Goal: Task Accomplishment & Management: Manage account settings

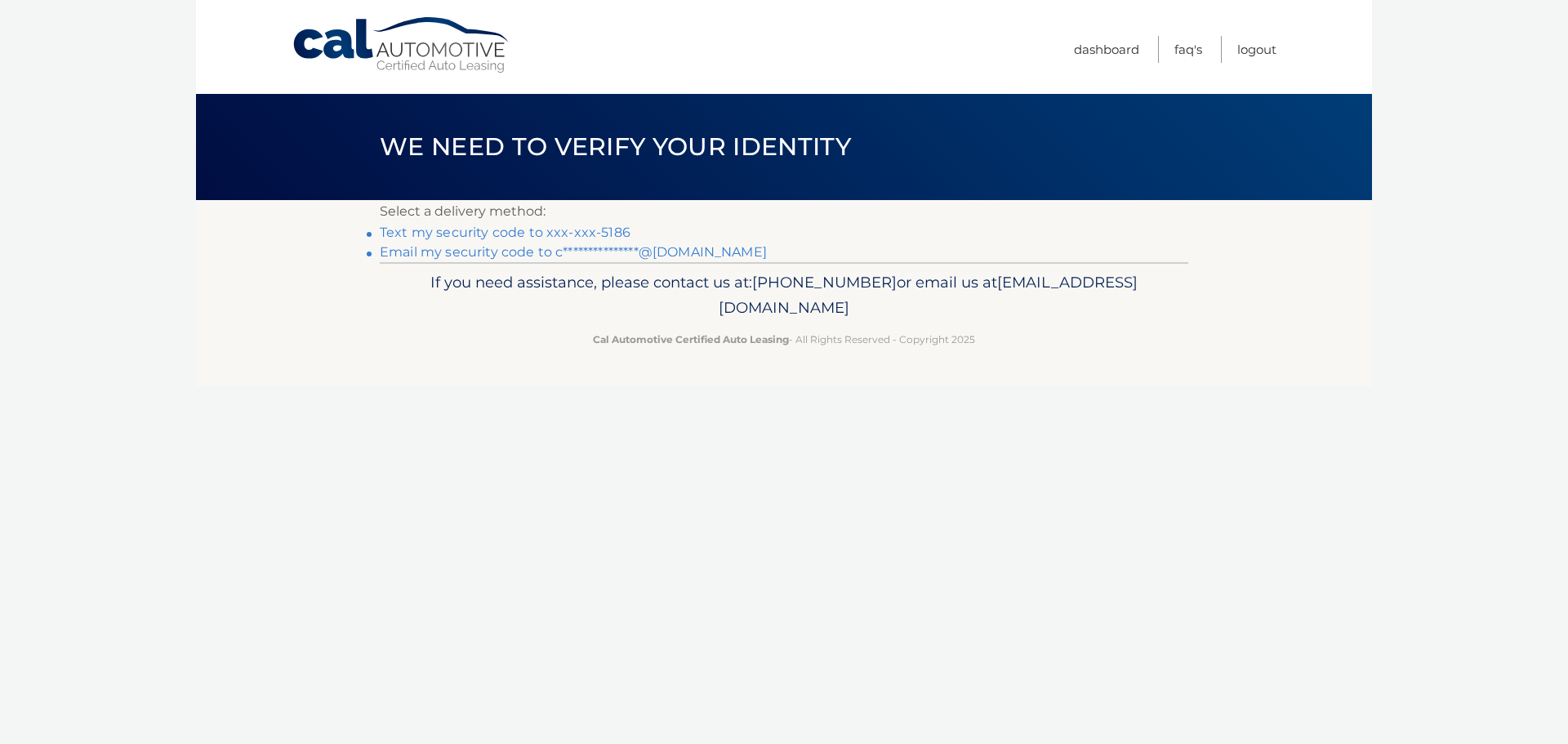
click at [495, 235] on link "Text my security code to xxx-xxx-5186" at bounding box center [505, 232] width 251 height 15
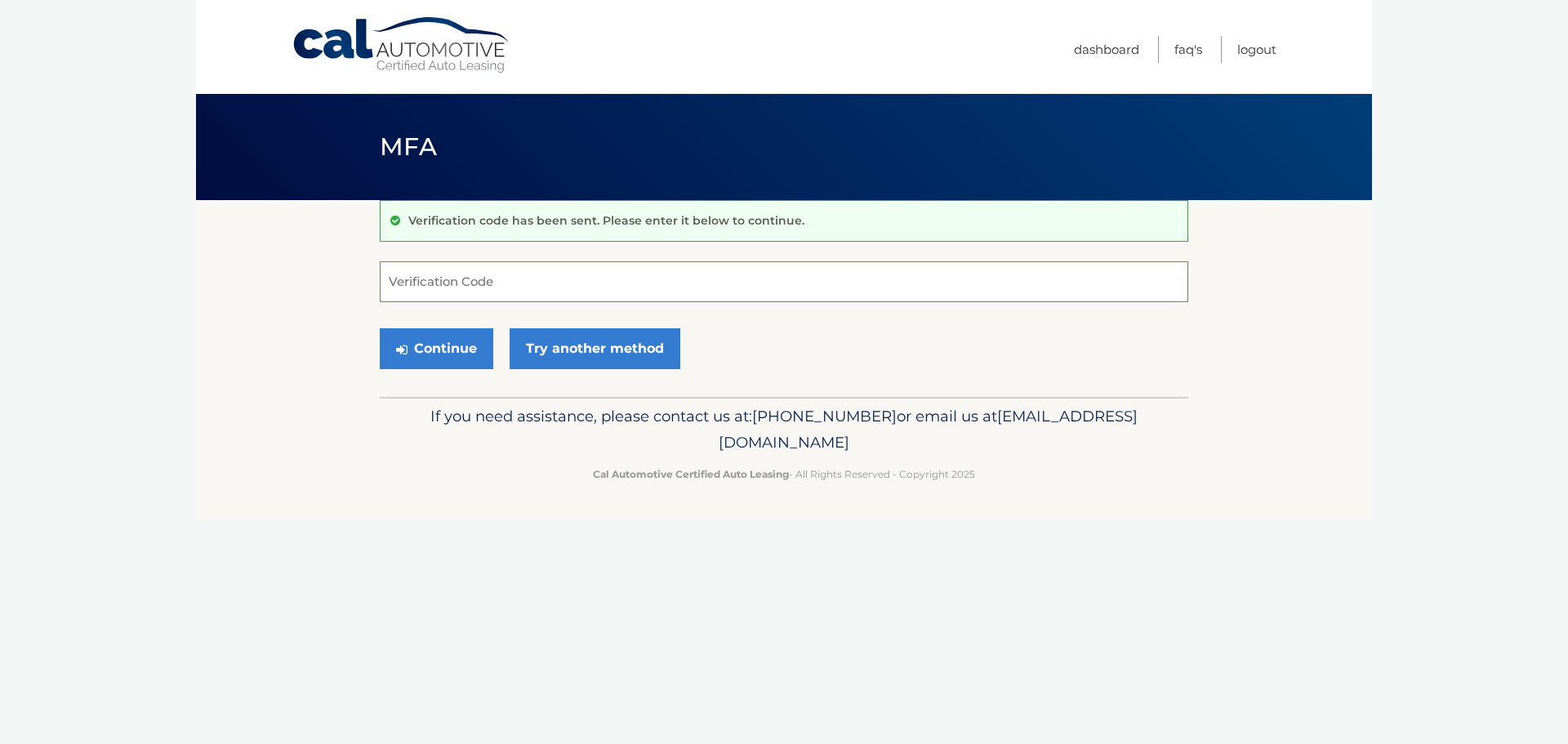
click at [480, 285] on input "Verification Code" at bounding box center [784, 282] width 809 height 41
type input "777022"
click at [440, 351] on button "Continue" at bounding box center [436, 349] width 113 height 41
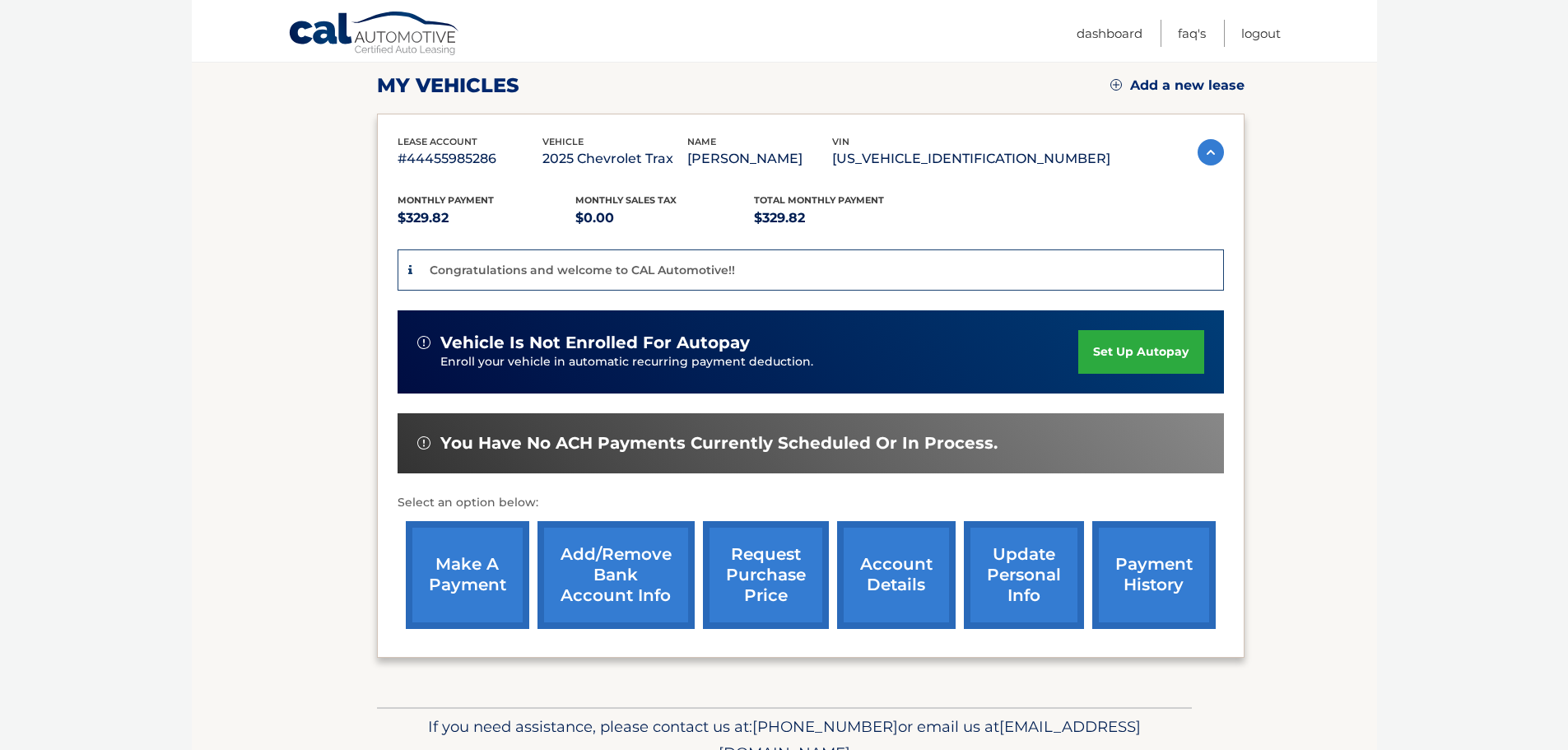
scroll to position [310, 0]
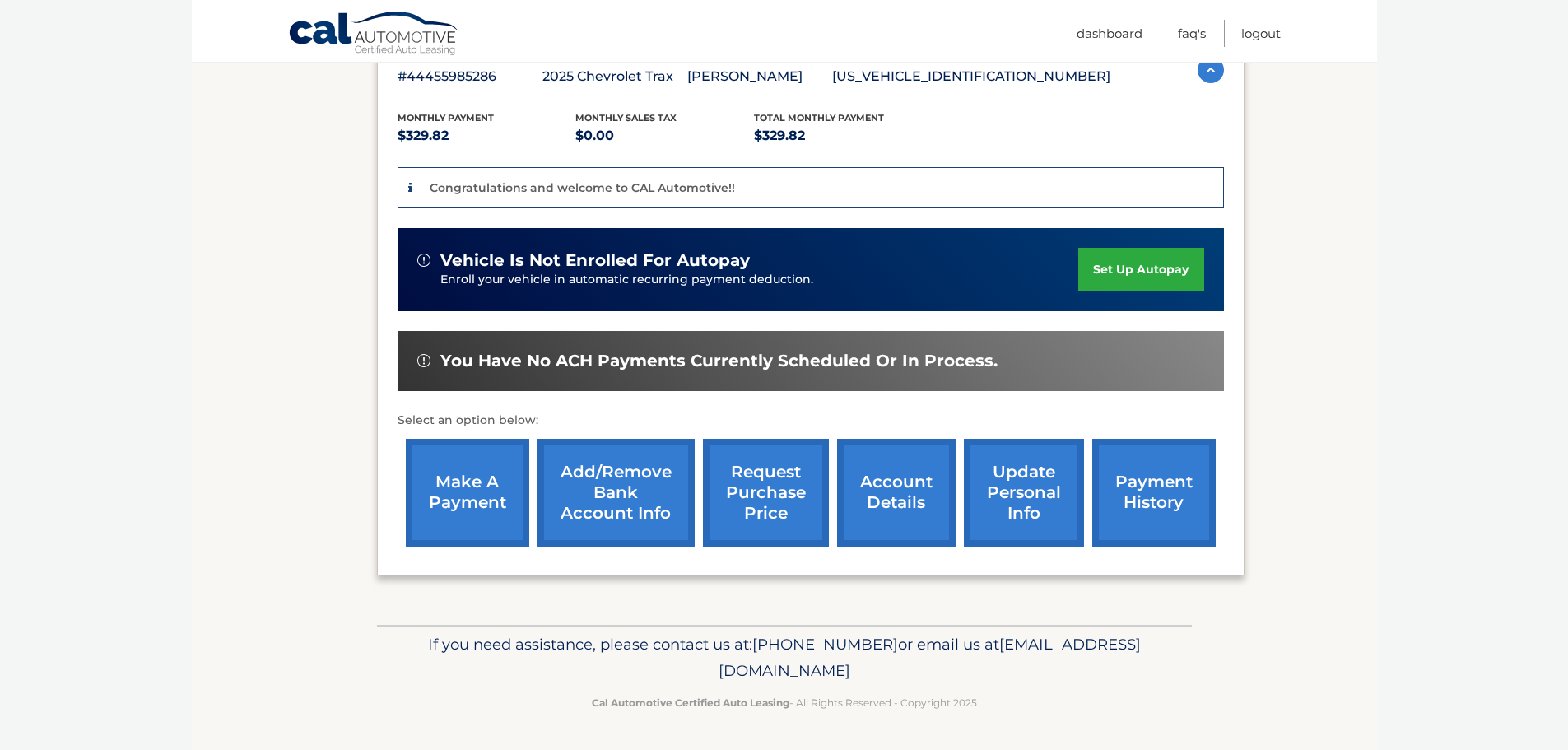
click at [499, 494] on link "make a payment" at bounding box center [468, 492] width 124 height 108
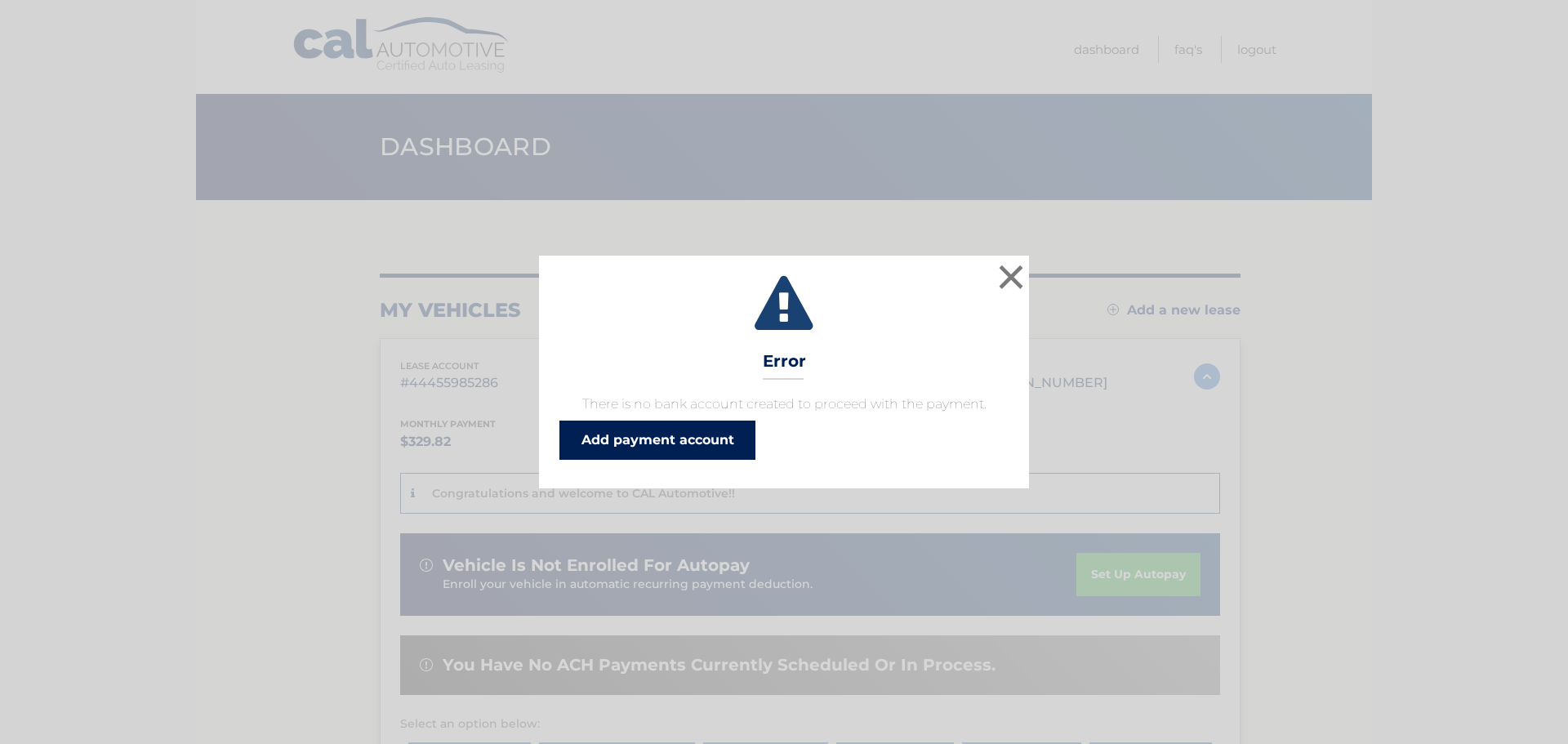
click at [699, 450] on link "Add payment account" at bounding box center [658, 440] width 196 height 39
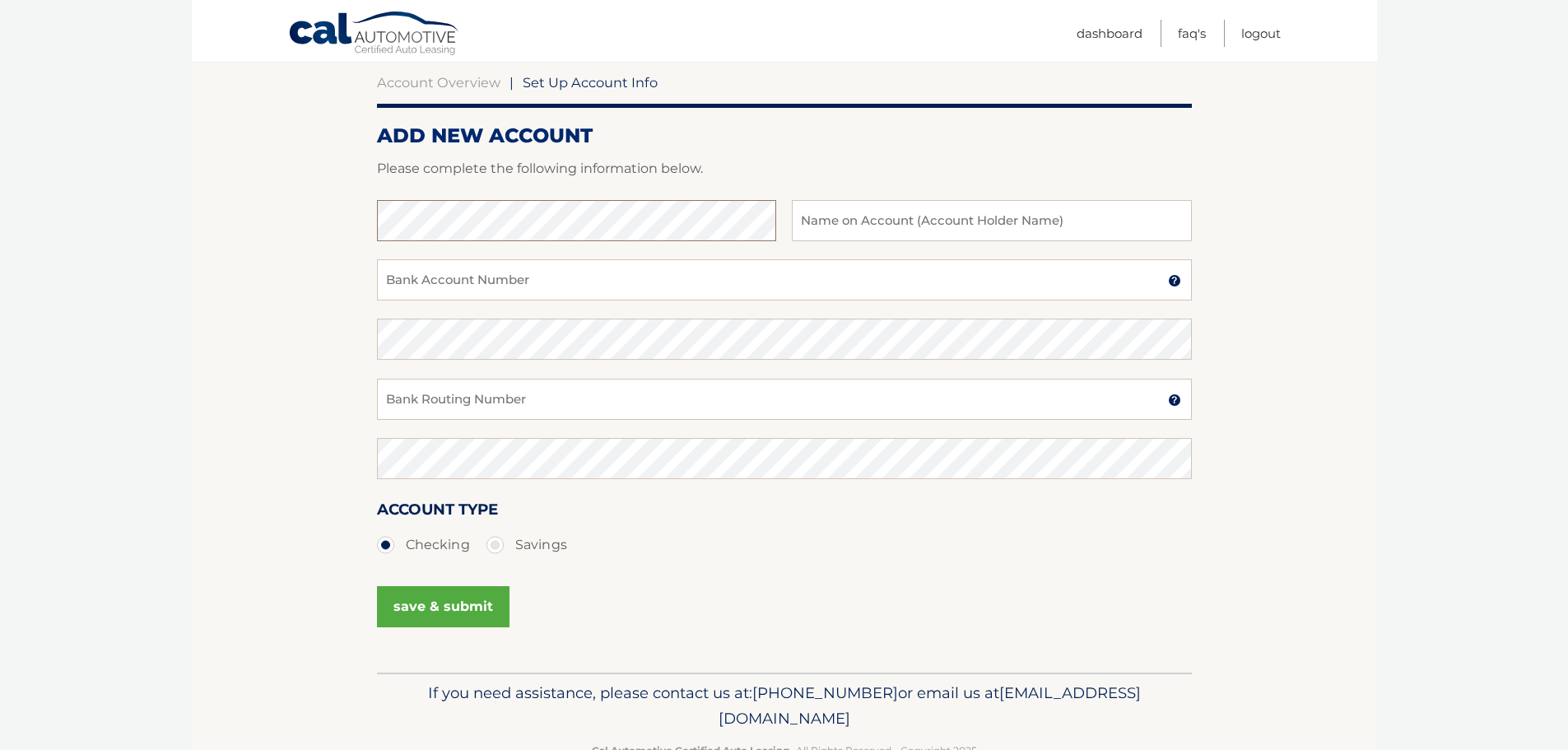
scroll to position [164, 0]
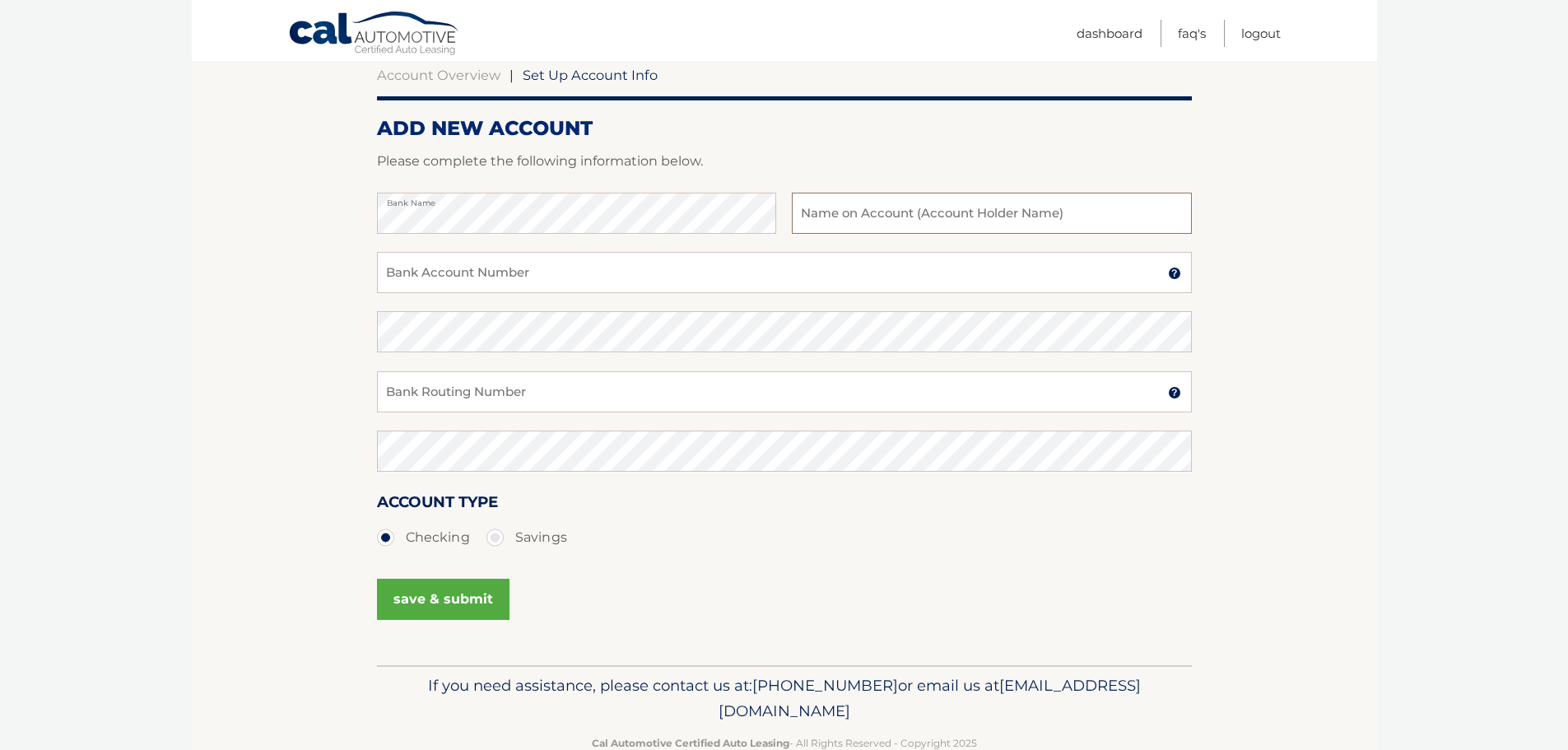
click at [997, 224] on input "text" at bounding box center [992, 213] width 399 height 41
type input "[PERSON_NAME]"
click at [681, 259] on input "Bank Account Number" at bounding box center [784, 273] width 815 height 41
type input "7127650"
click at [604, 395] on input "Bank Routing Number" at bounding box center [784, 392] width 815 height 41
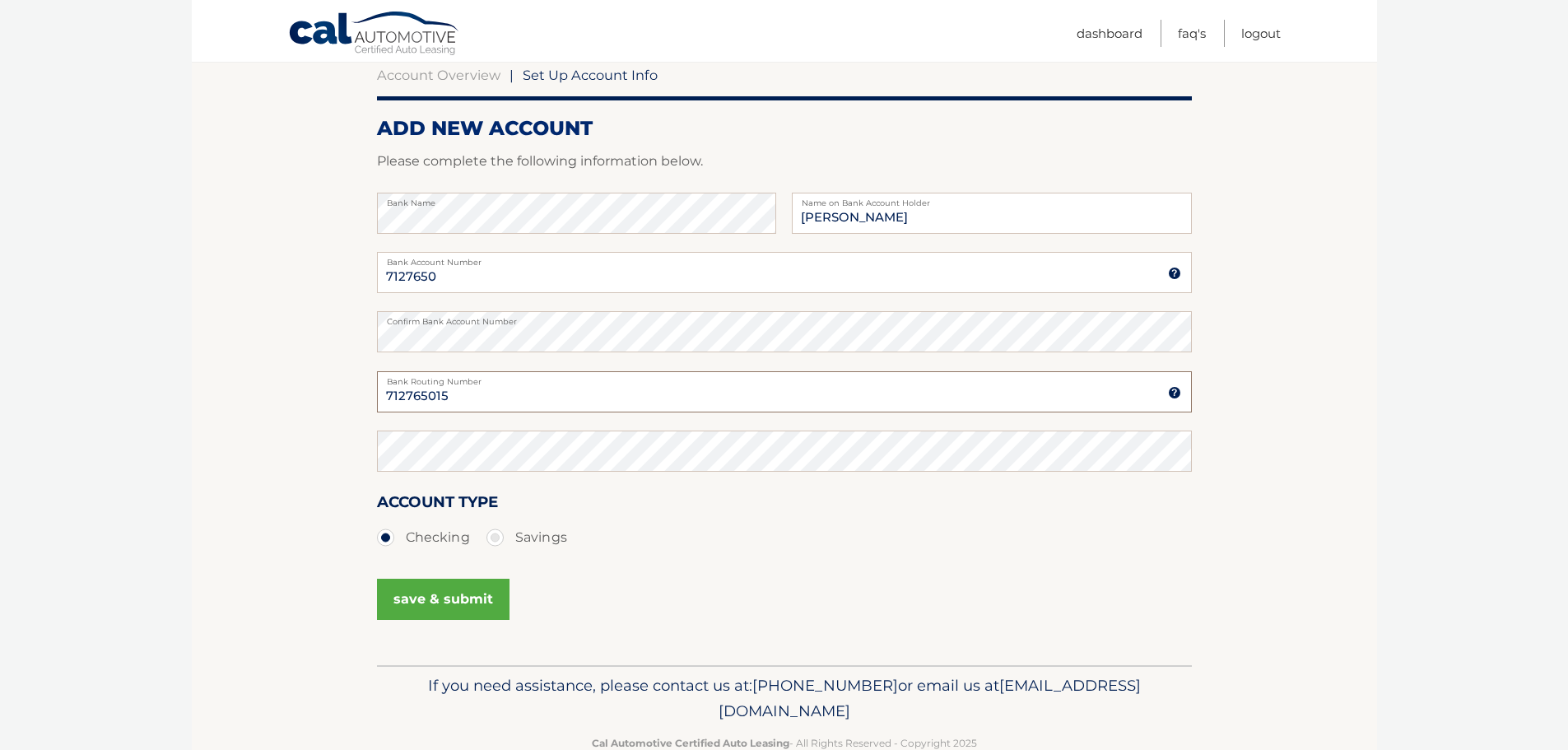
type input "712765015"
click at [480, 587] on button "save & submit" at bounding box center [443, 599] width 132 height 41
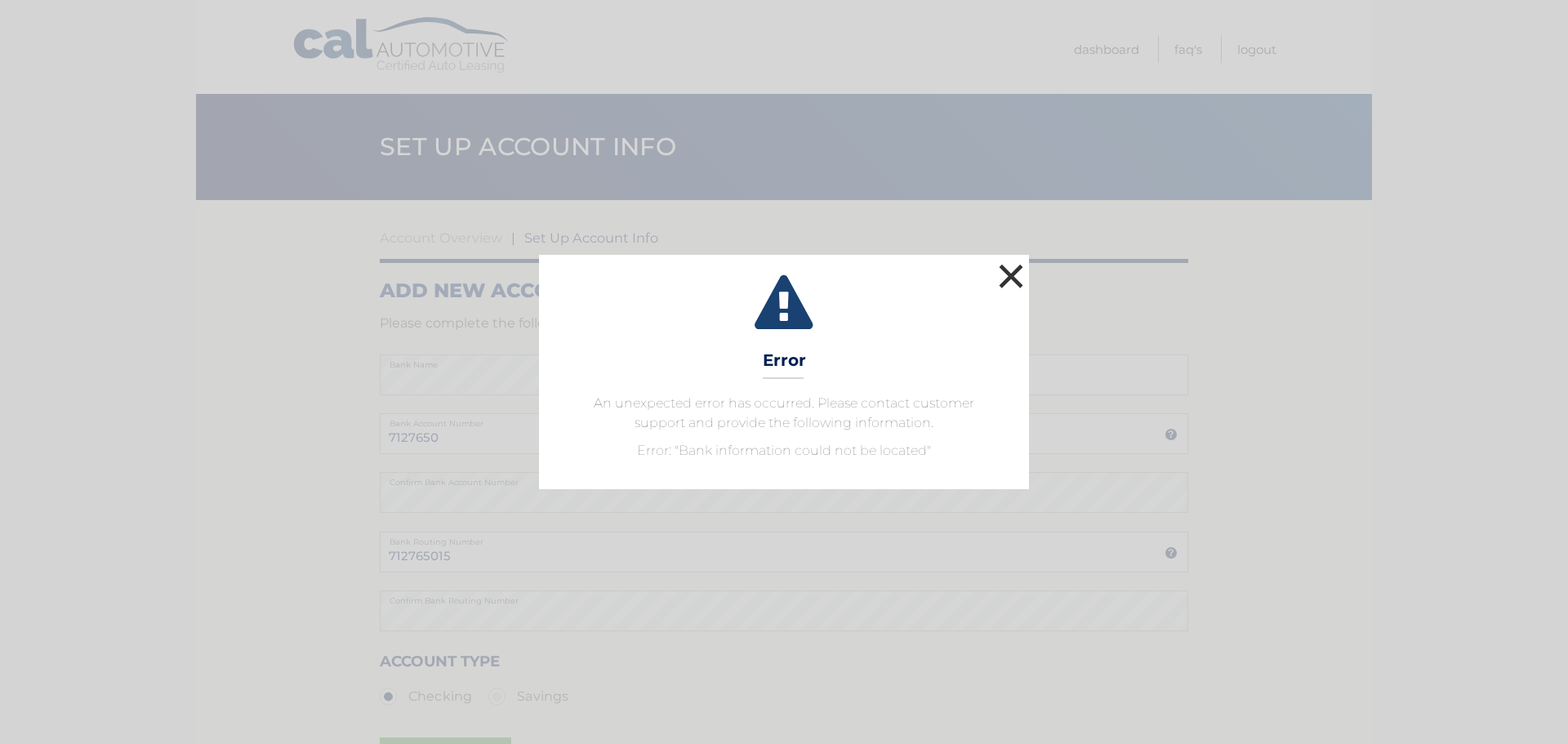
click at [1012, 277] on button "×" at bounding box center [1011, 276] width 32 height 32
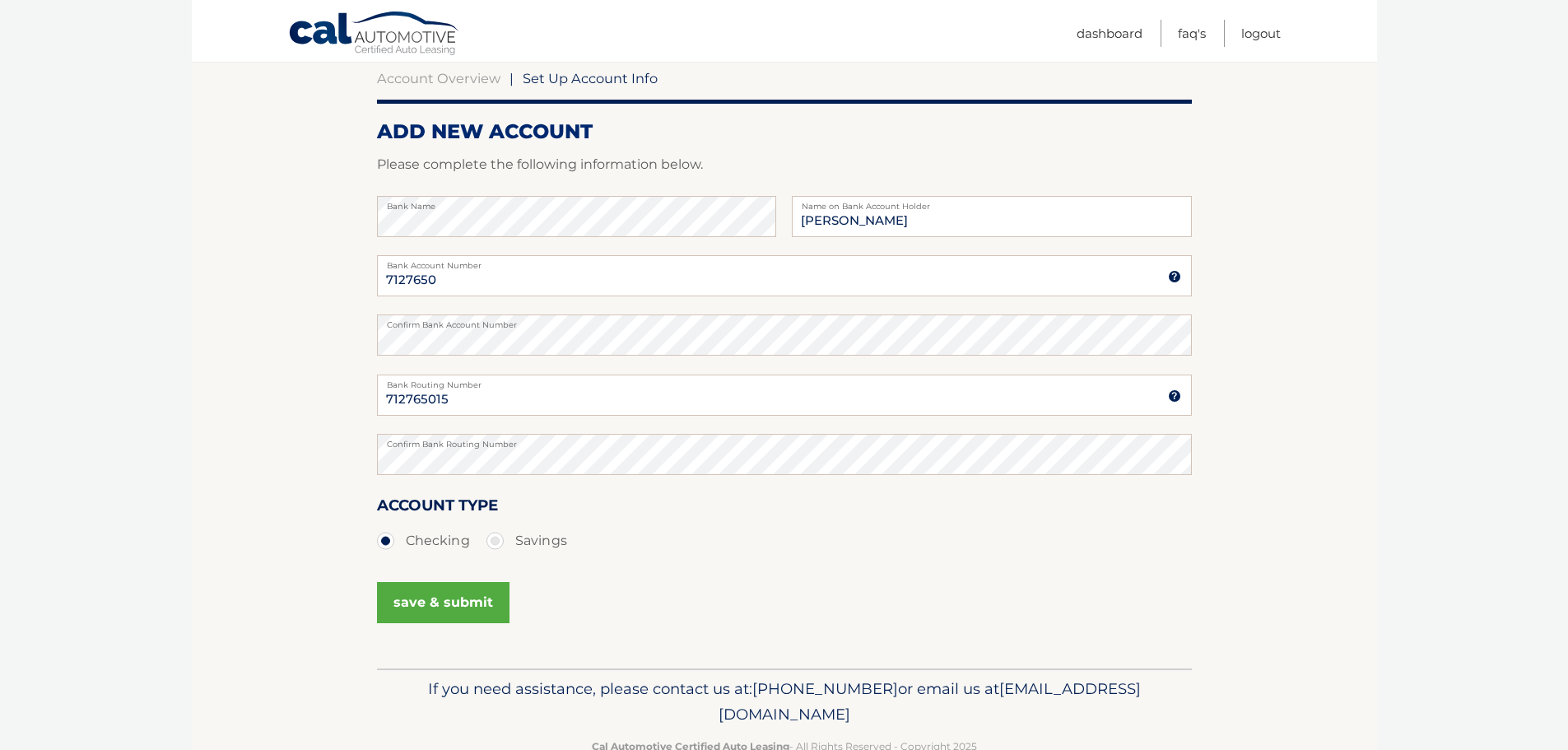
scroll to position [205, 0]
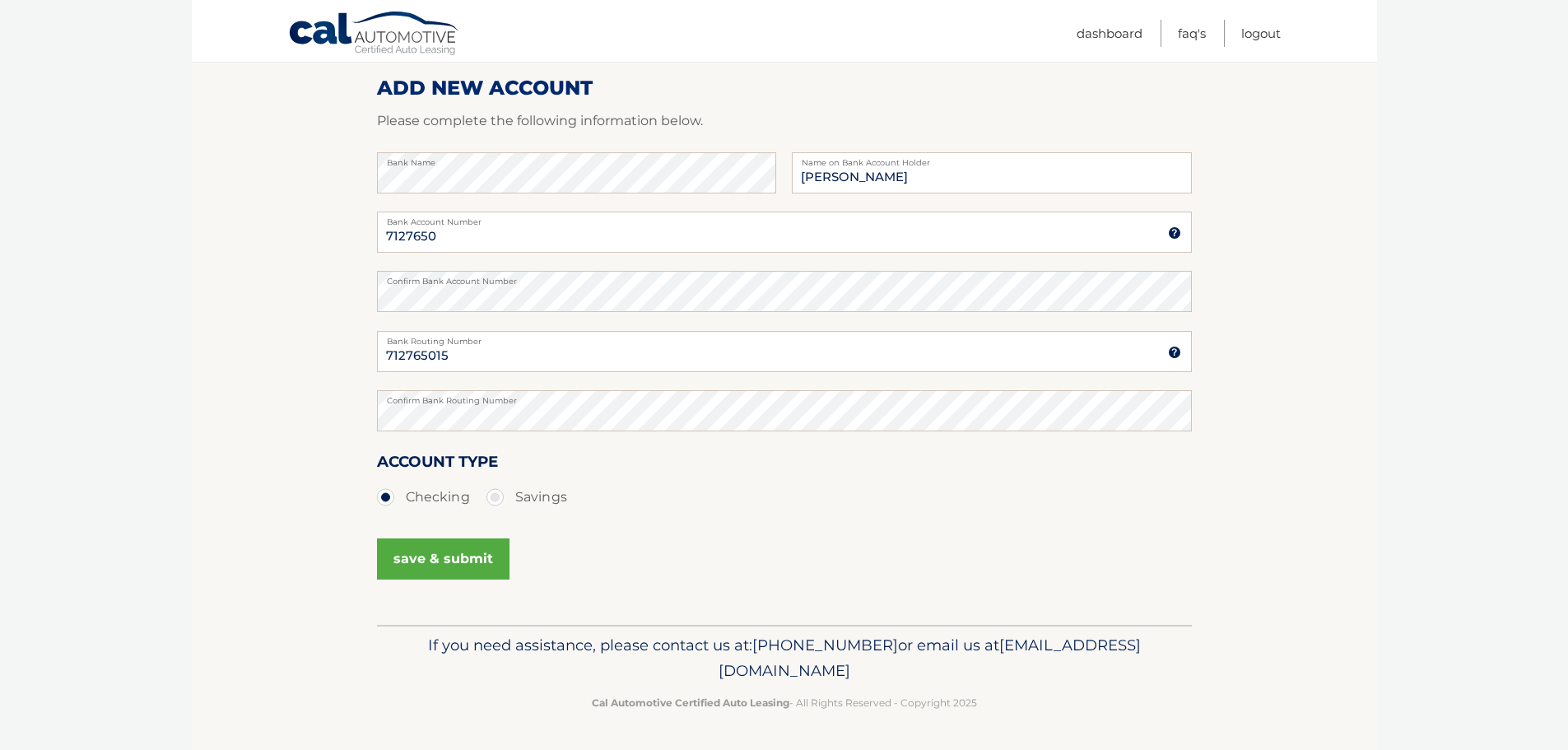
drag, startPoint x: 0, startPoint y: 494, endPoint x: 0, endPoint y: 406, distance: 88.0
drag, startPoint x: 0, startPoint y: 406, endPoint x: 426, endPoint y: 551, distance: 450.0
click at [426, 551] on button "save & submit" at bounding box center [443, 559] width 132 height 41
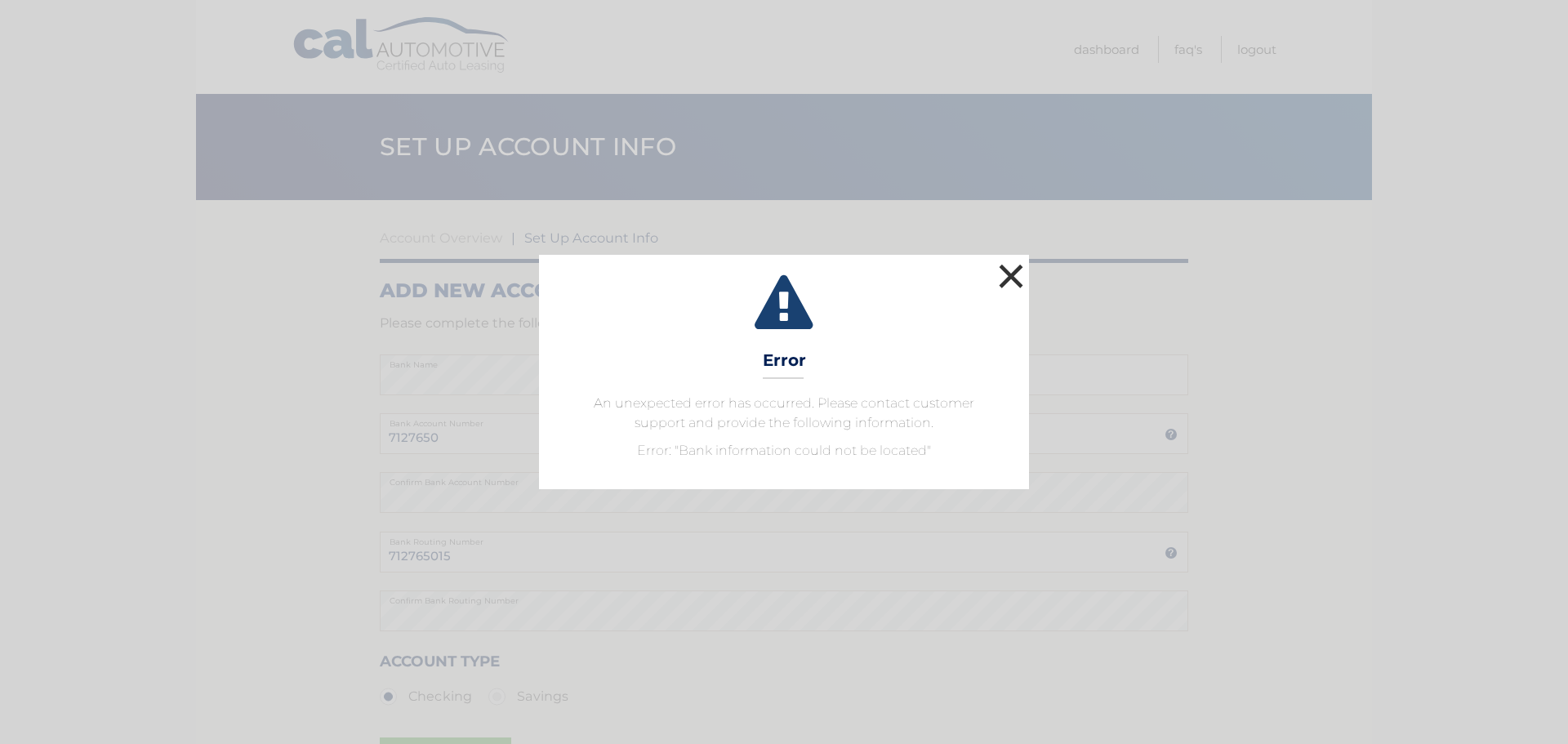
click at [1018, 278] on button "×" at bounding box center [1011, 276] width 32 height 32
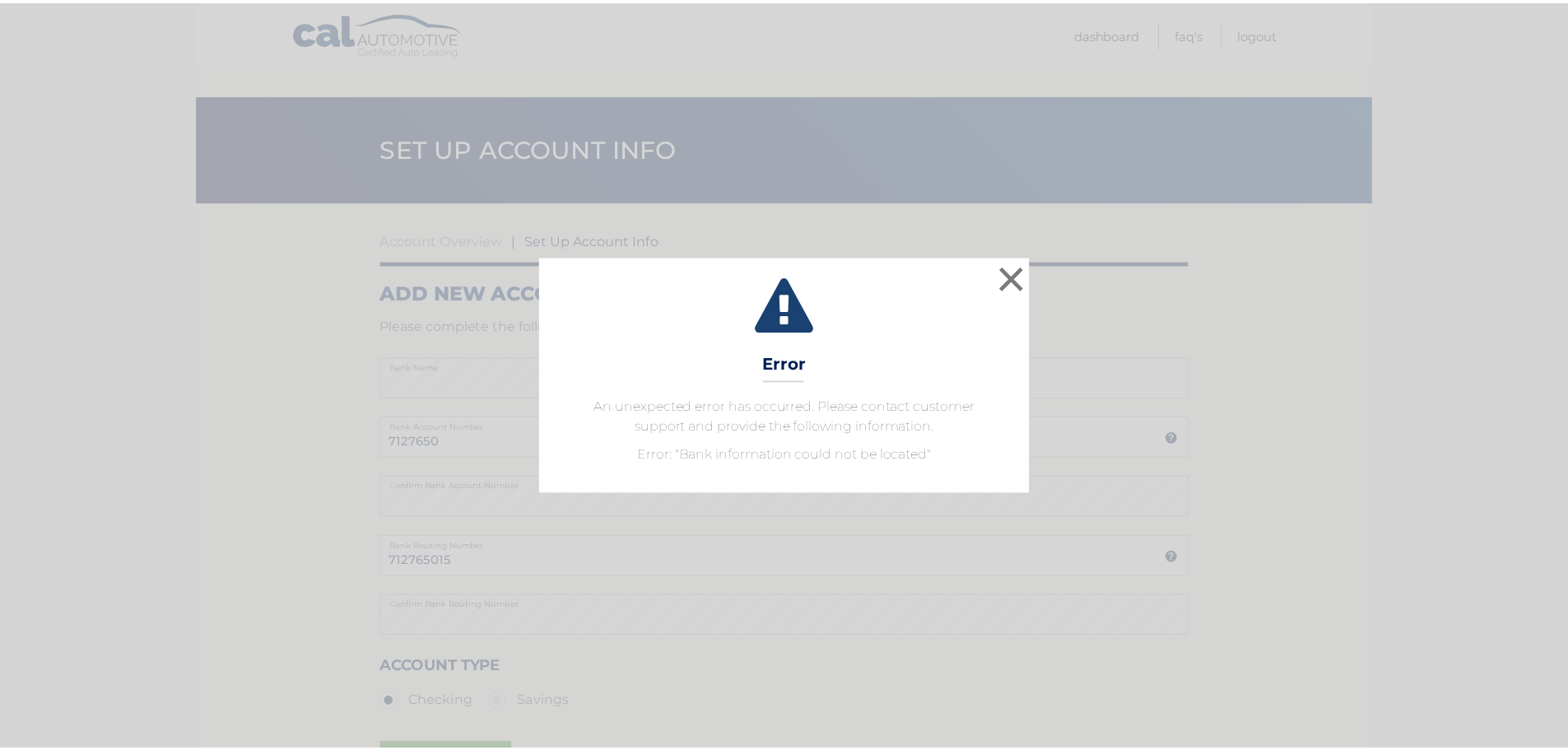
scroll to position [164, 0]
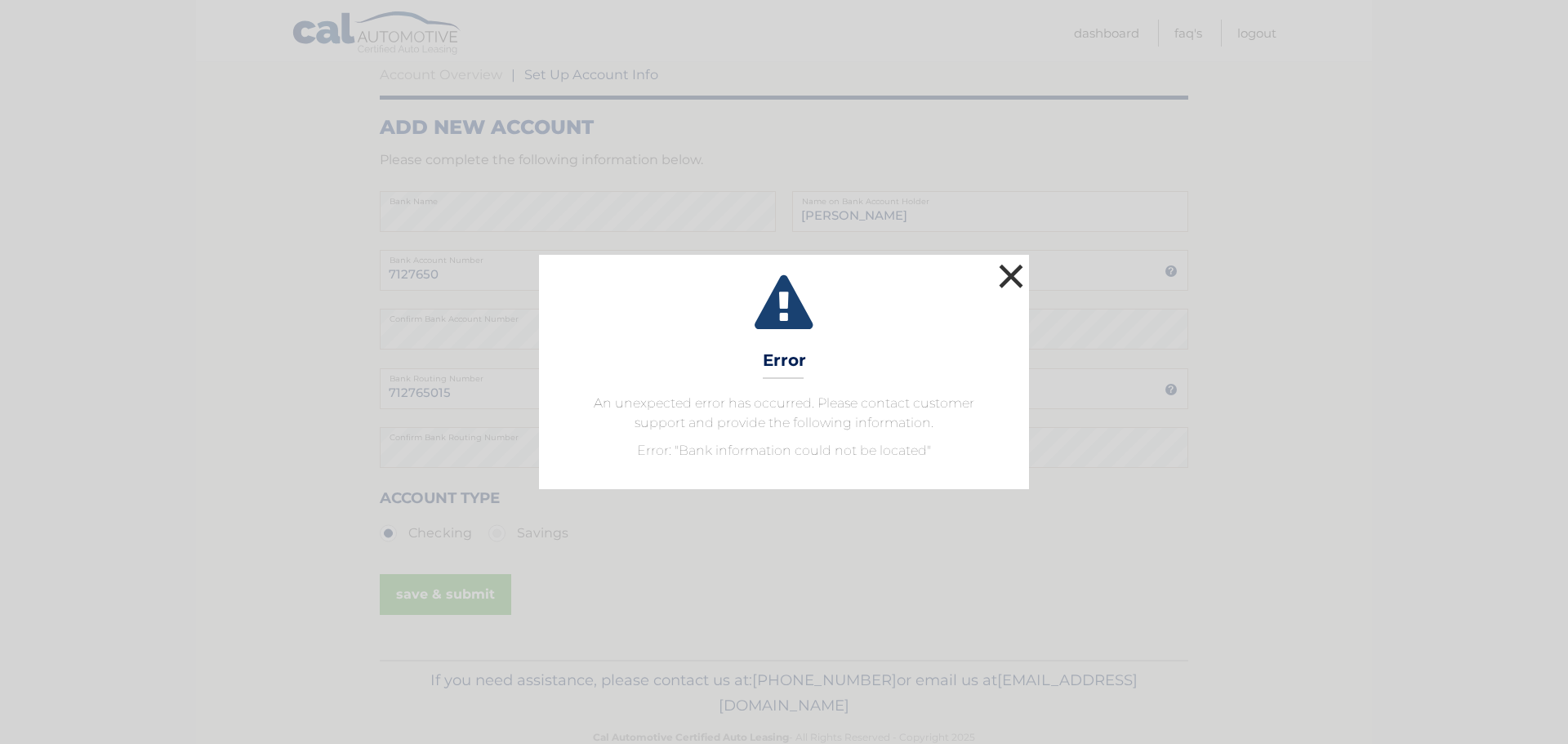
click at [1018, 276] on button "×" at bounding box center [1011, 276] width 32 height 32
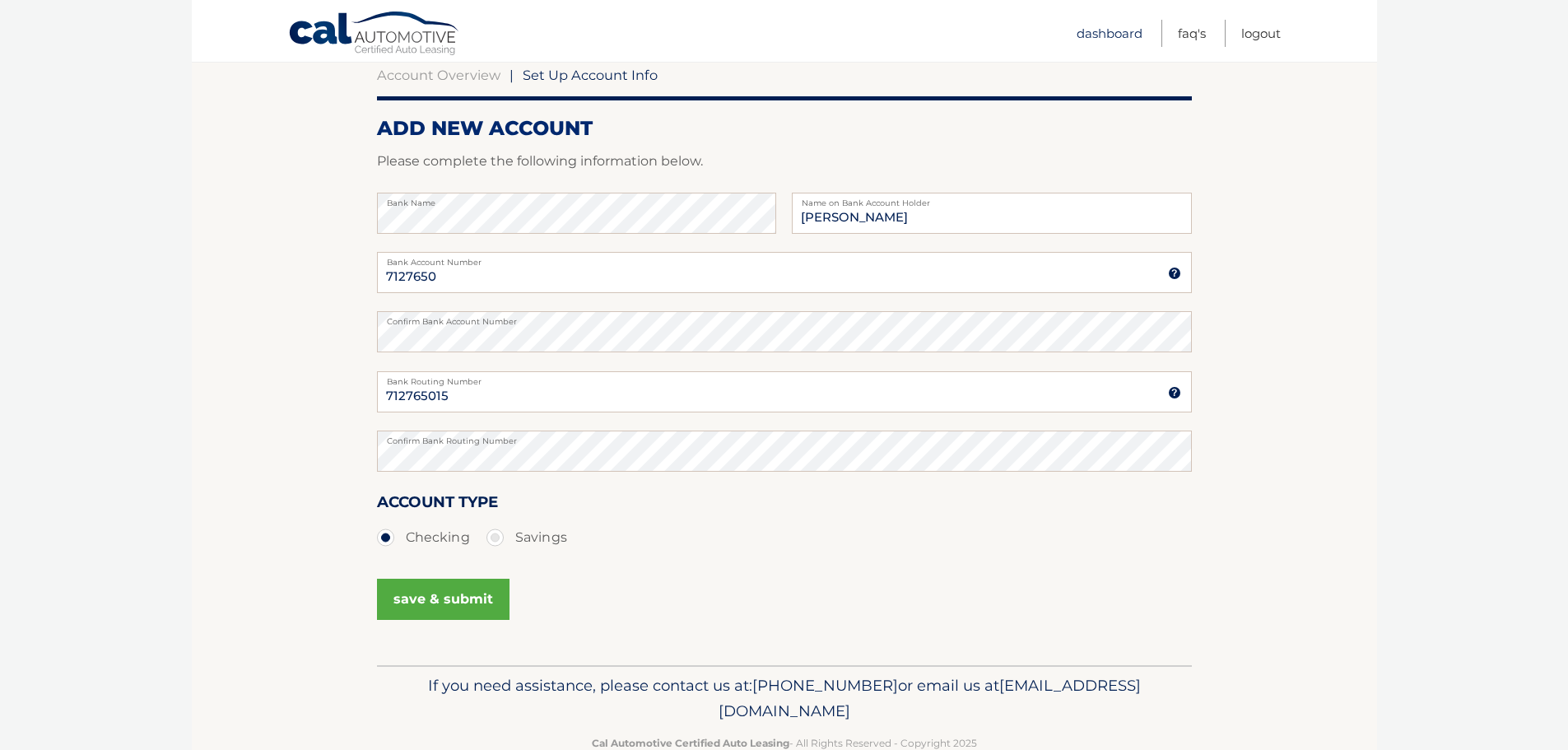
click at [1091, 32] on link "Dashboard" at bounding box center [1110, 34] width 66 height 28
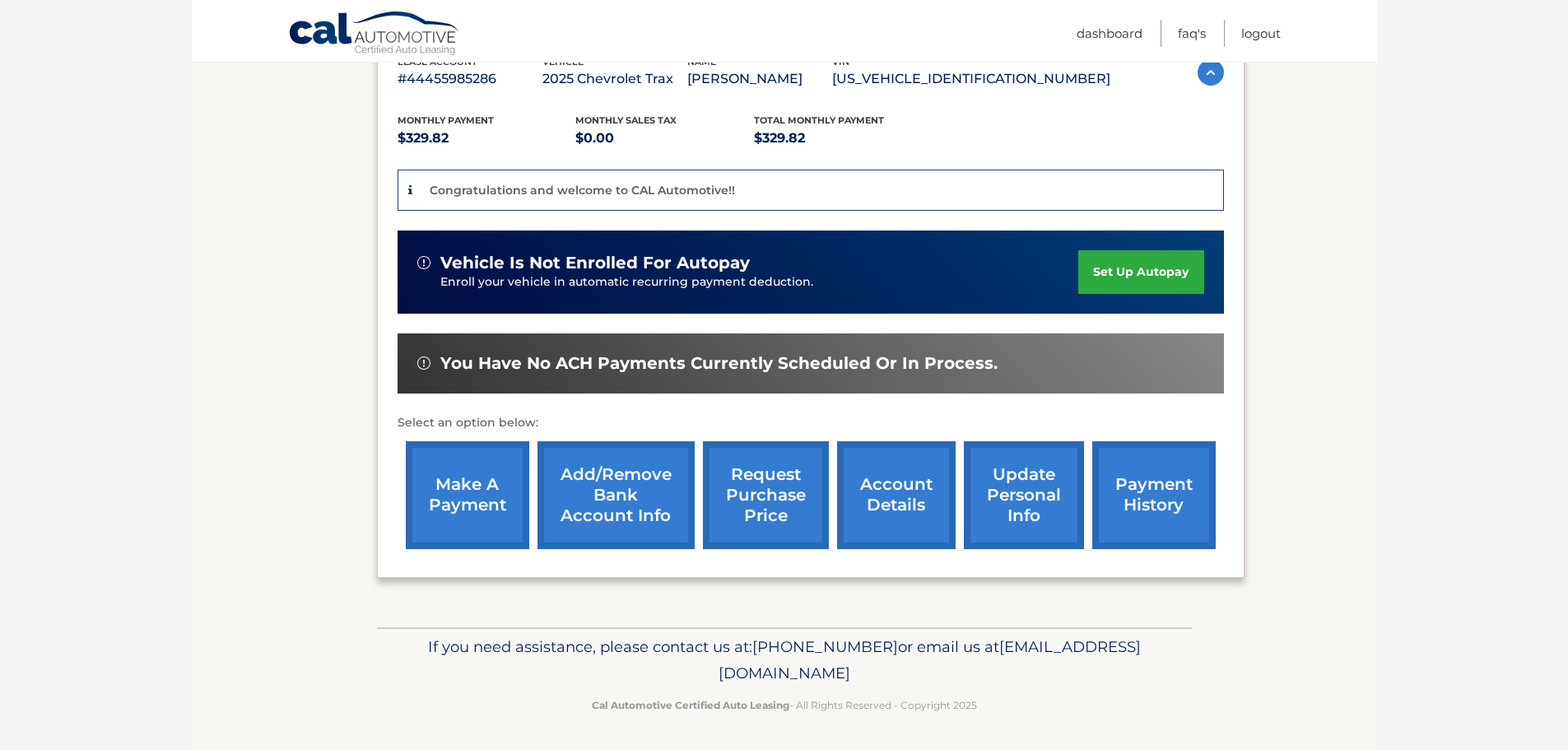
scroll to position [310, 0]
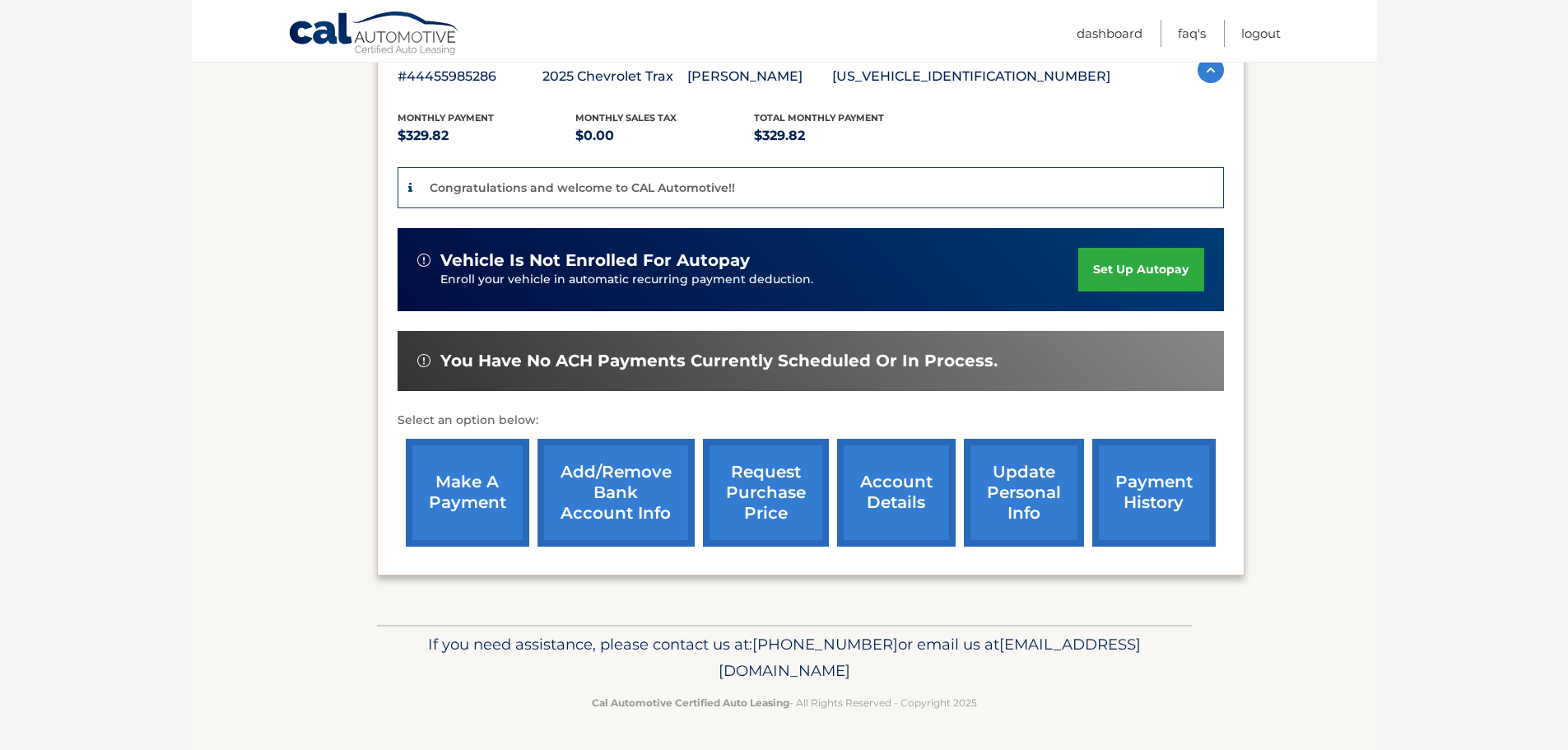
click at [875, 515] on link "account details" at bounding box center [896, 492] width 119 height 108
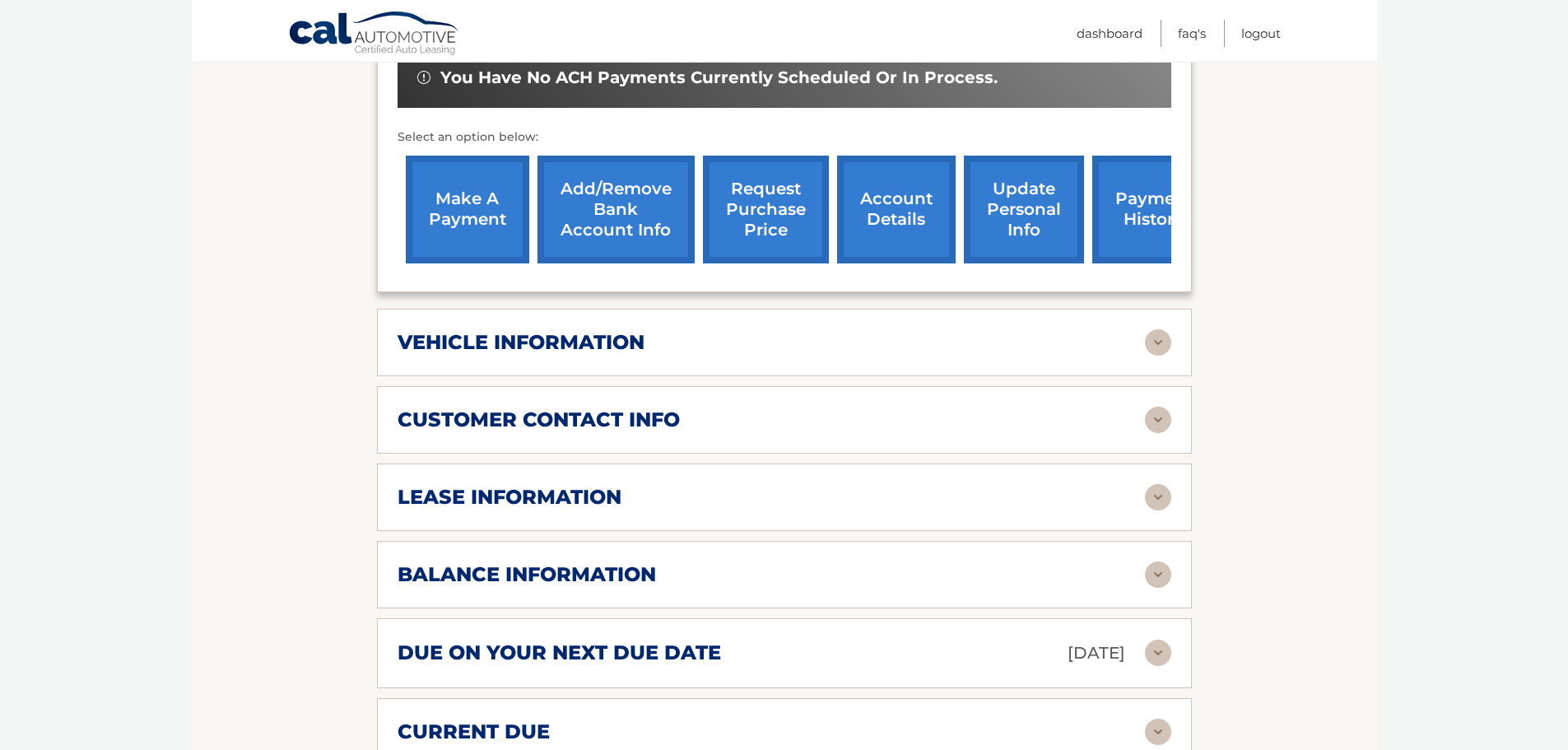
scroll to position [659, 0]
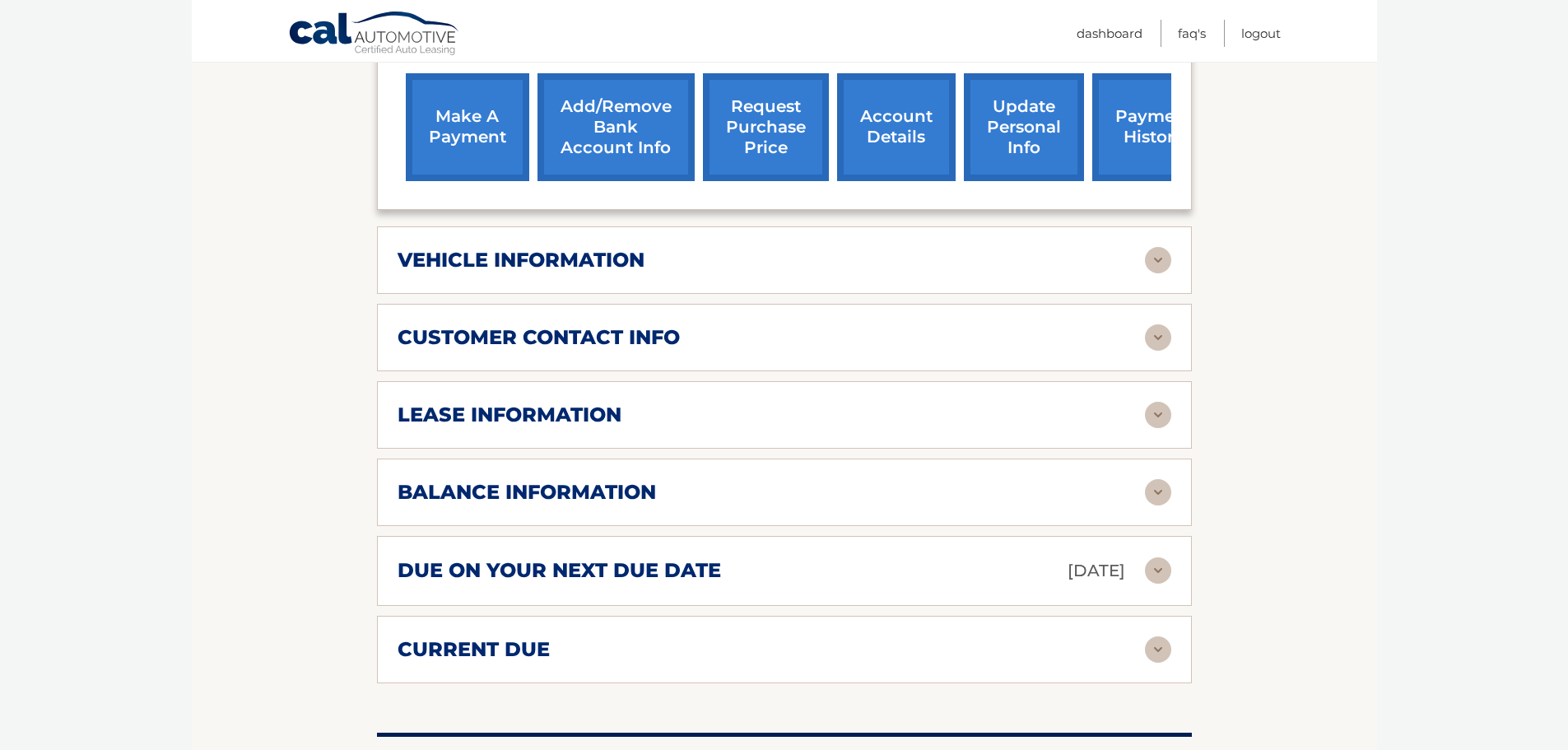
drag, startPoint x: 1156, startPoint y: 470, endPoint x: 1136, endPoint y: 467, distance: 20.2
click at [1156, 479] on img at bounding box center [1158, 492] width 27 height 27
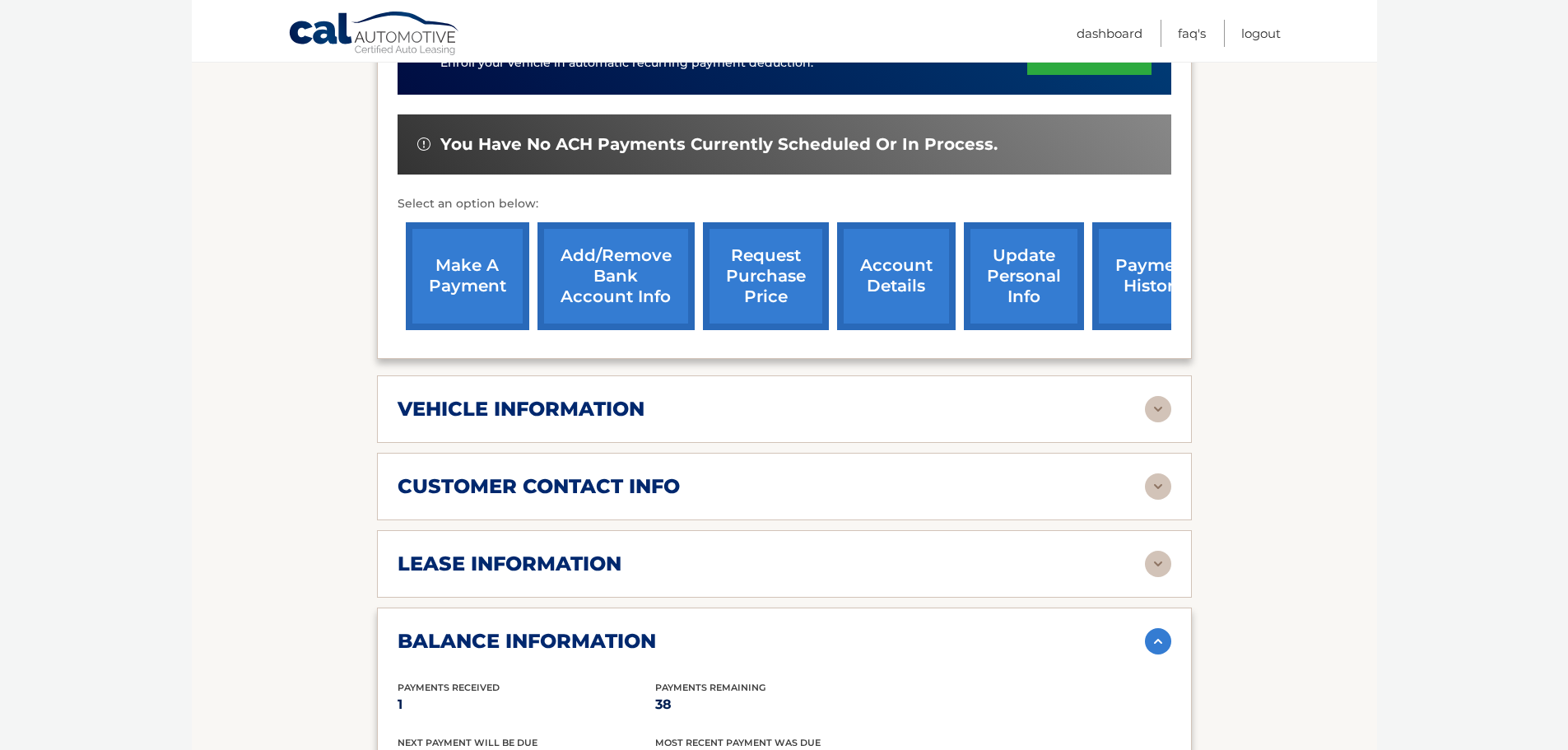
scroll to position [461, 0]
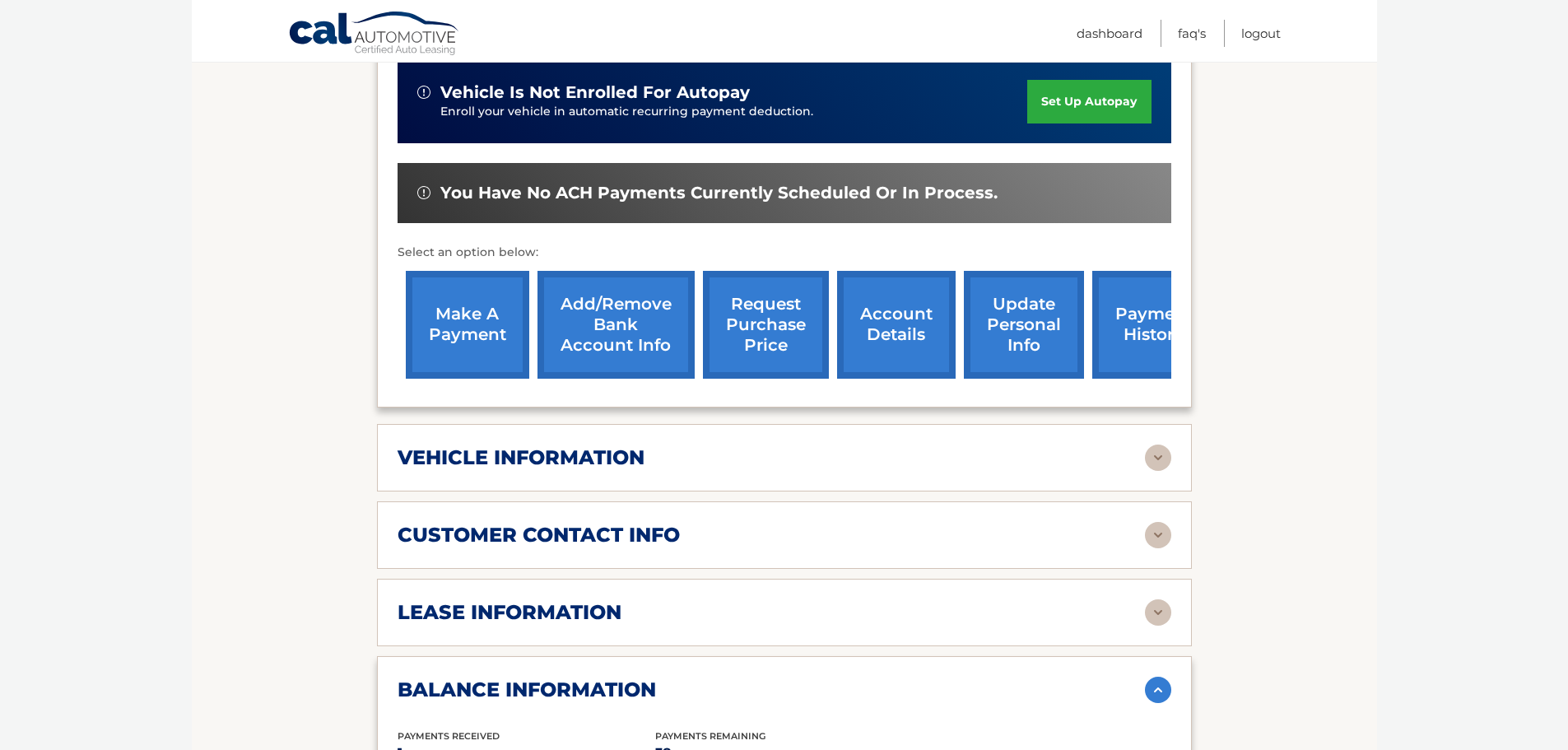
click at [1155, 445] on img at bounding box center [1158, 458] width 27 height 27
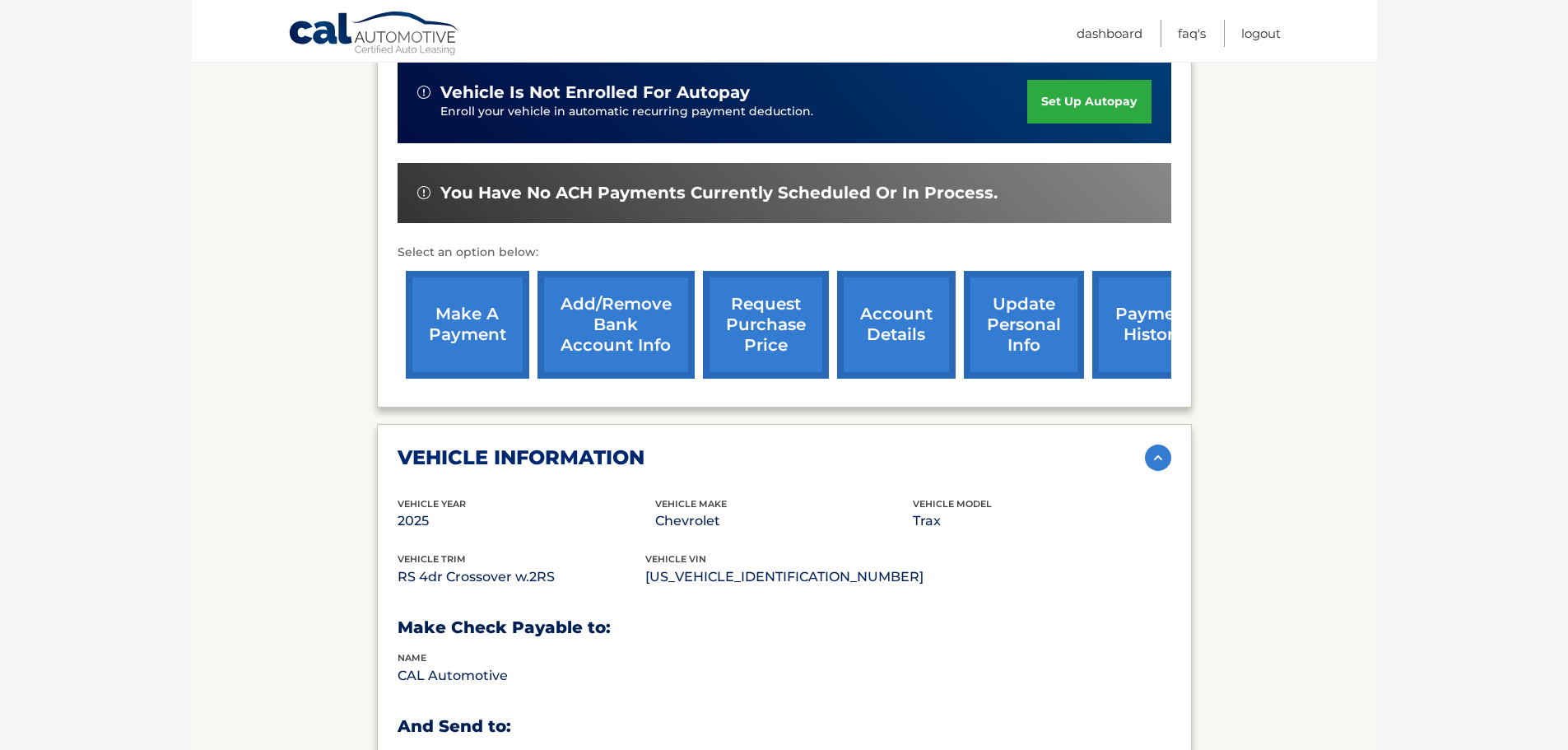
click at [1119, 298] on link "payment history" at bounding box center [1154, 324] width 124 height 108
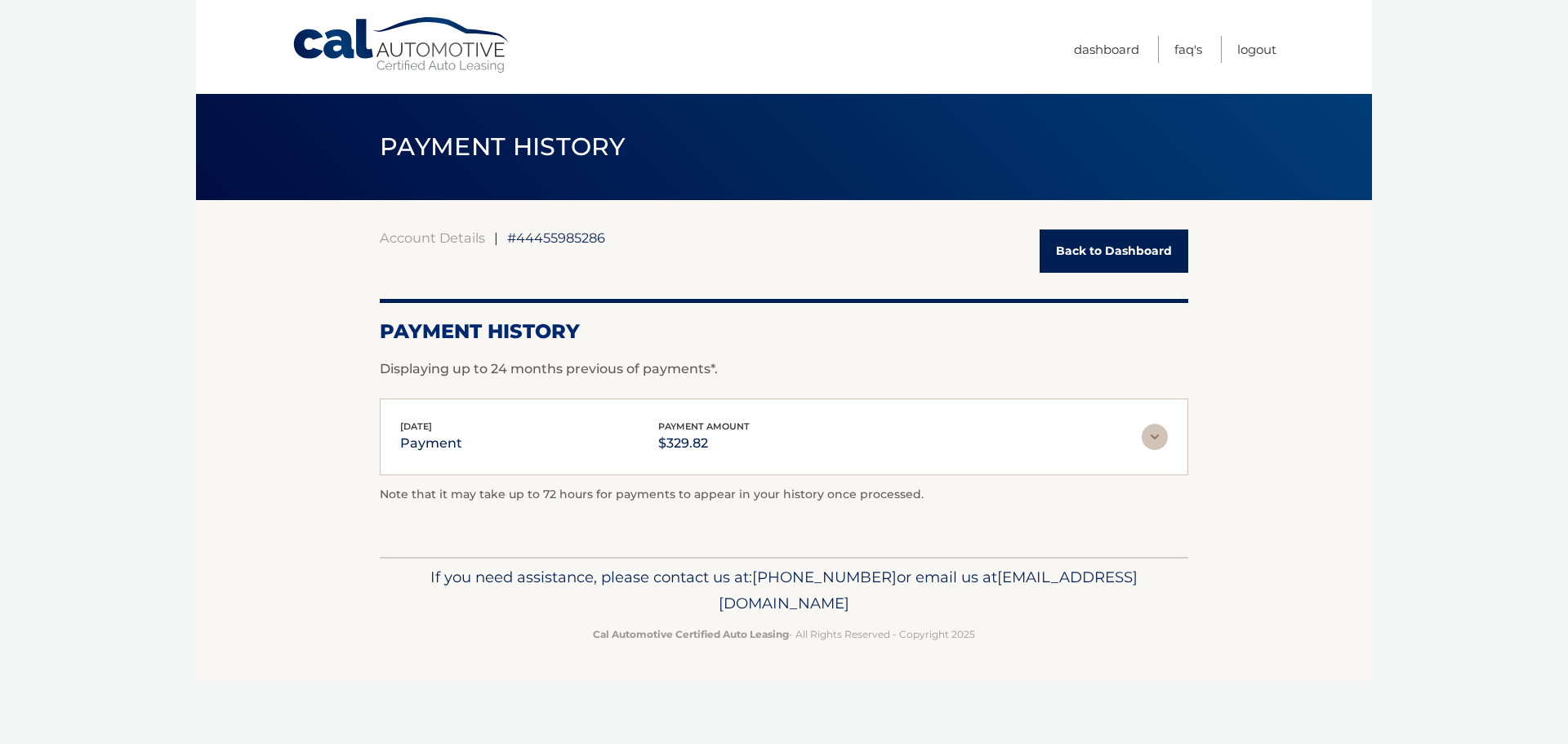
click at [1154, 434] on img at bounding box center [1154, 437] width 26 height 26
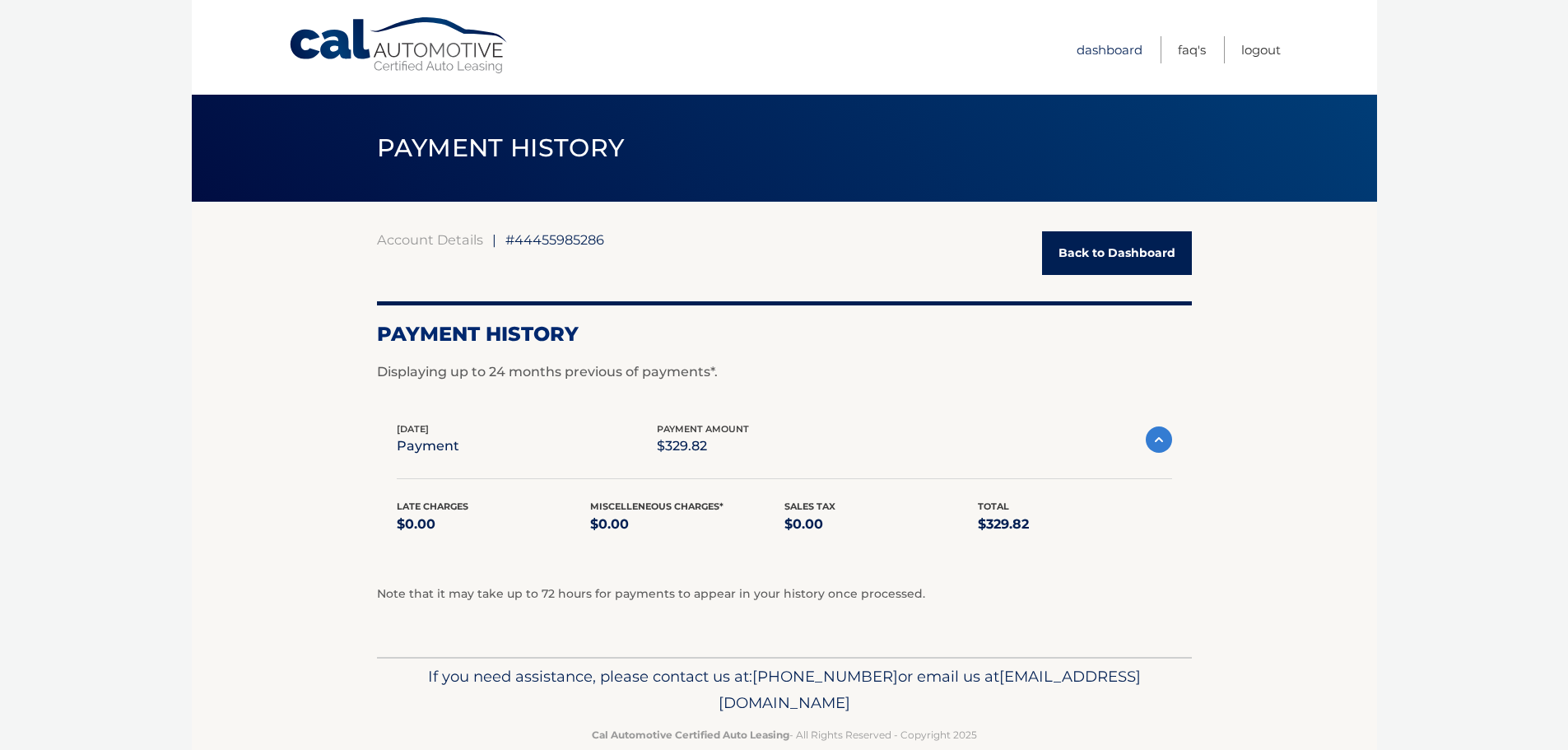
click at [1104, 51] on link "Dashboard" at bounding box center [1110, 50] width 66 height 28
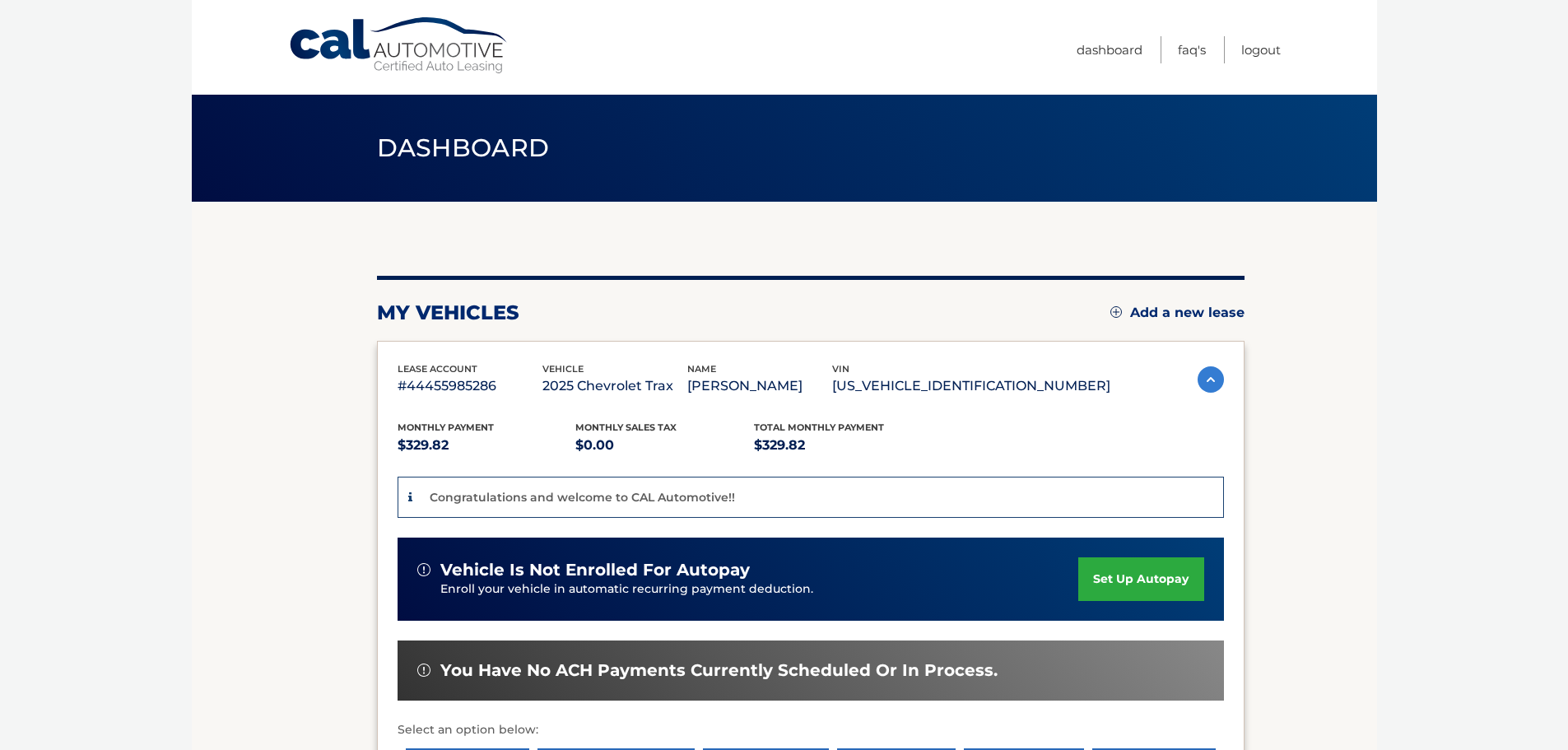
scroll to position [164, 0]
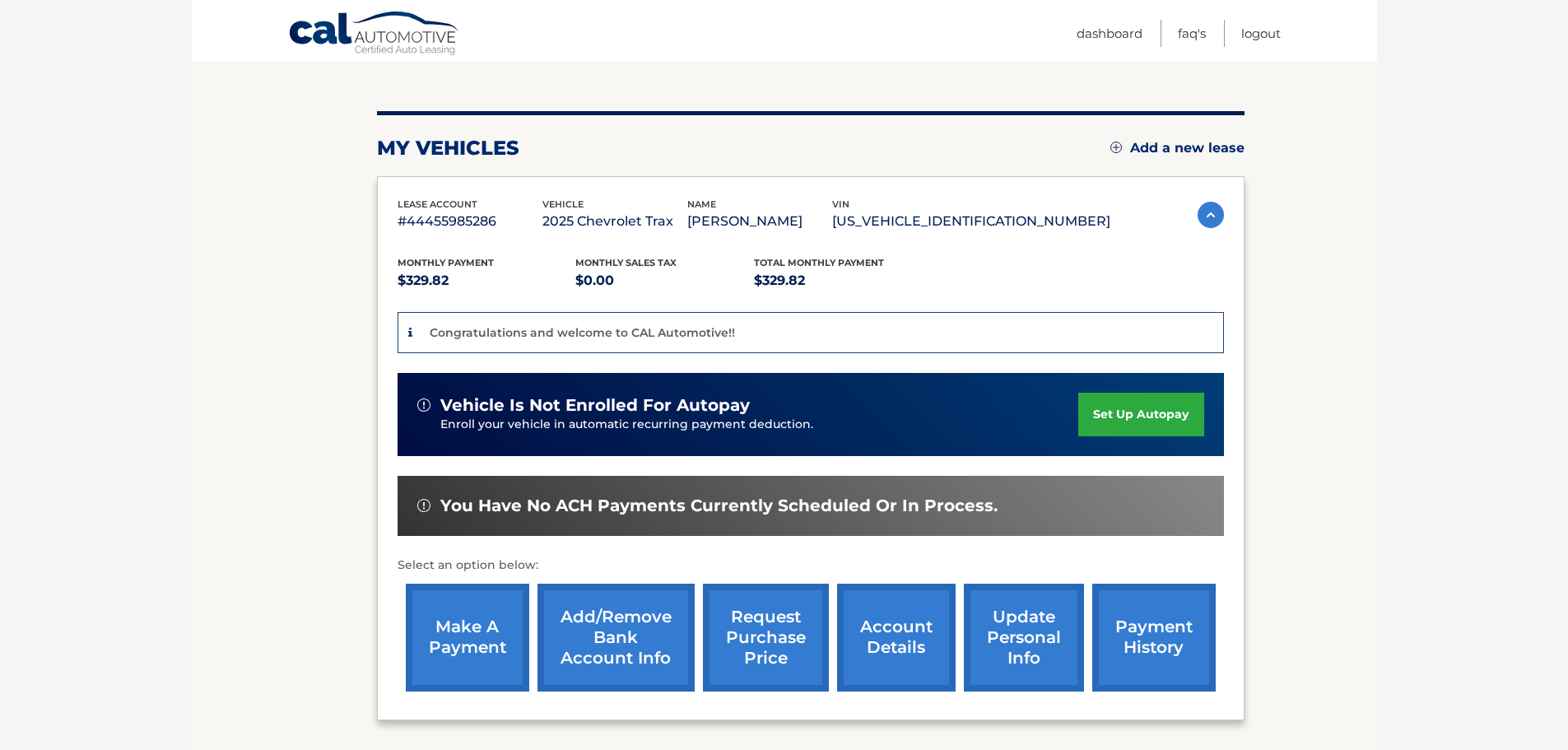
click at [1128, 422] on link "set up autopay" at bounding box center [1141, 415] width 125 height 44
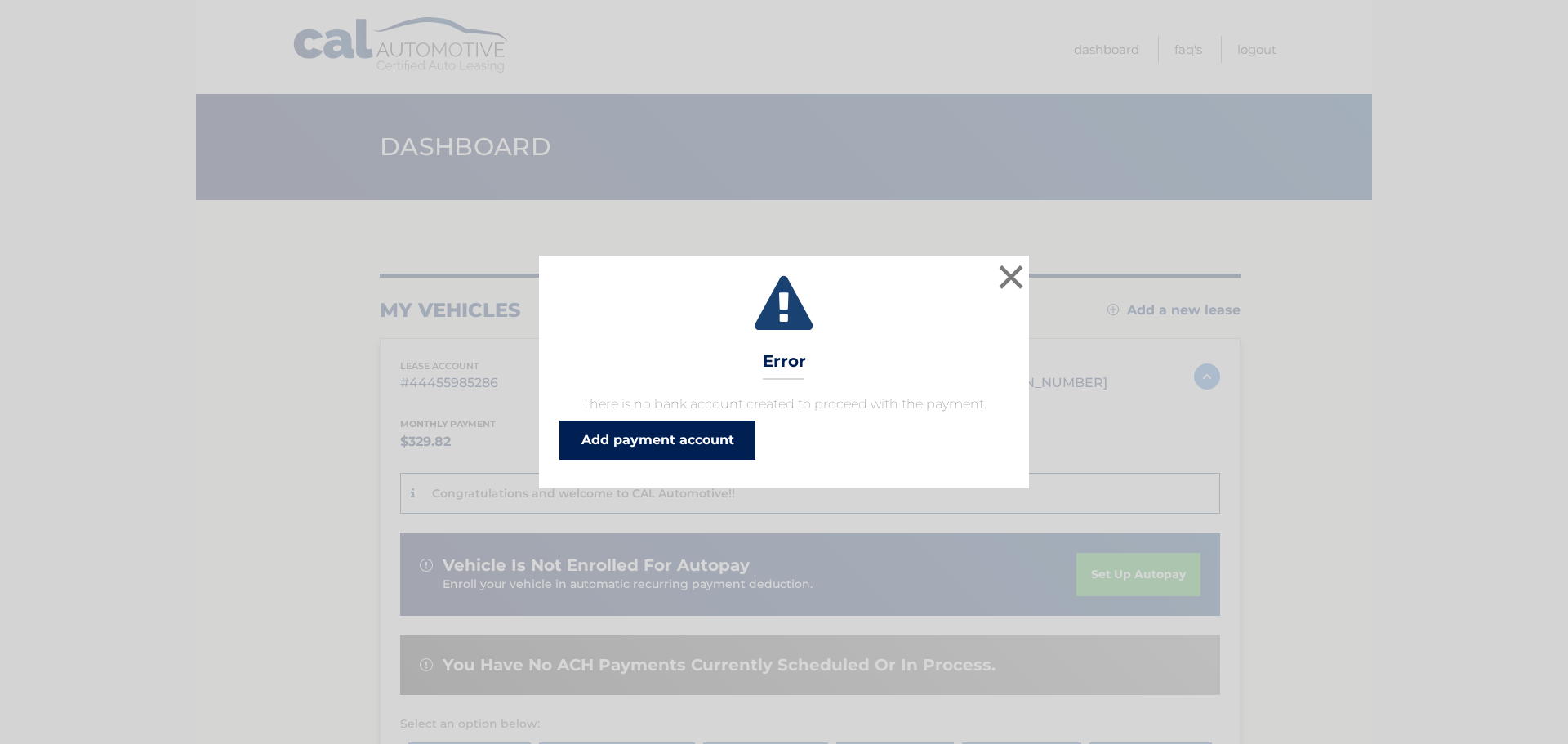
click at [729, 433] on link "Add payment account" at bounding box center [658, 440] width 196 height 39
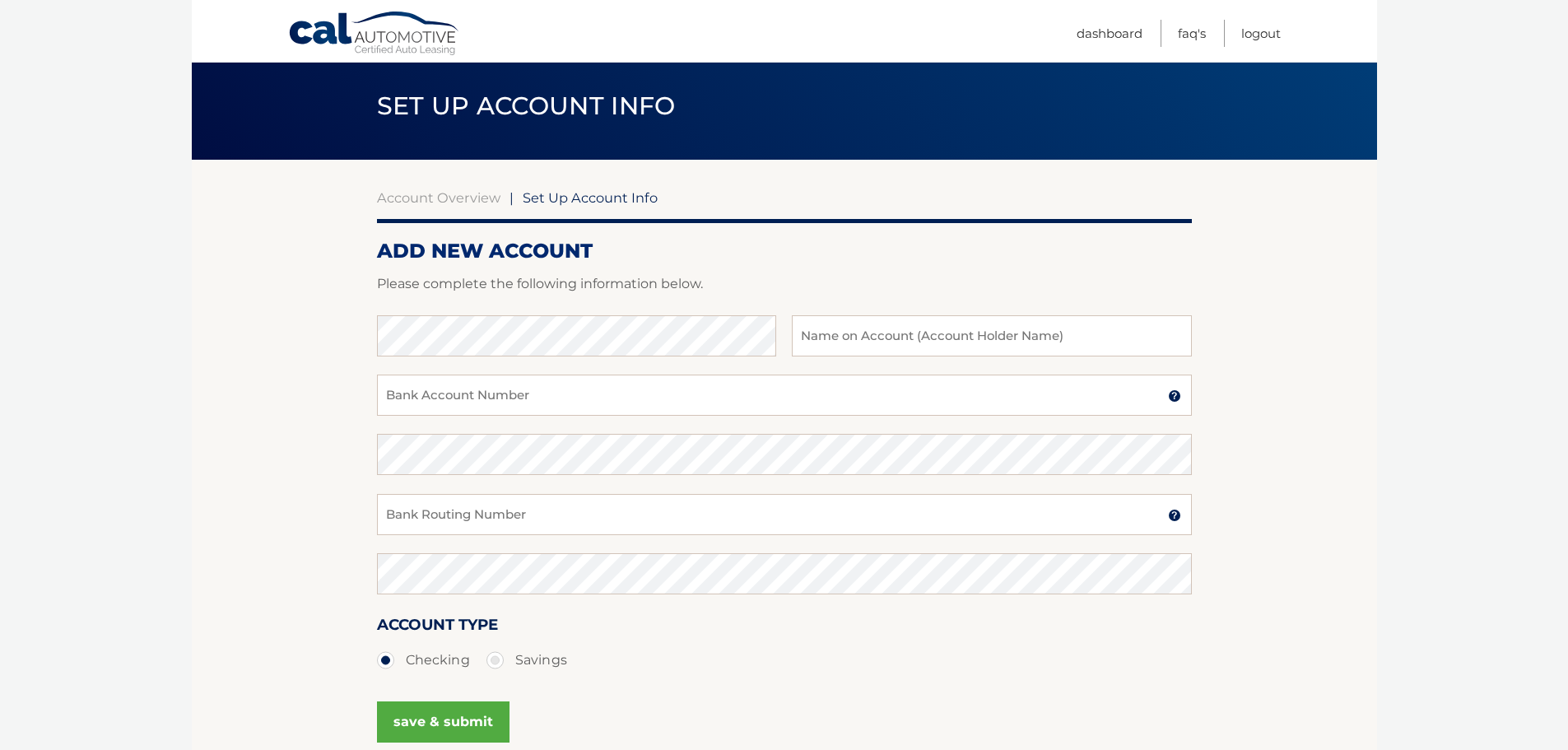
scroll to position [83, 0]
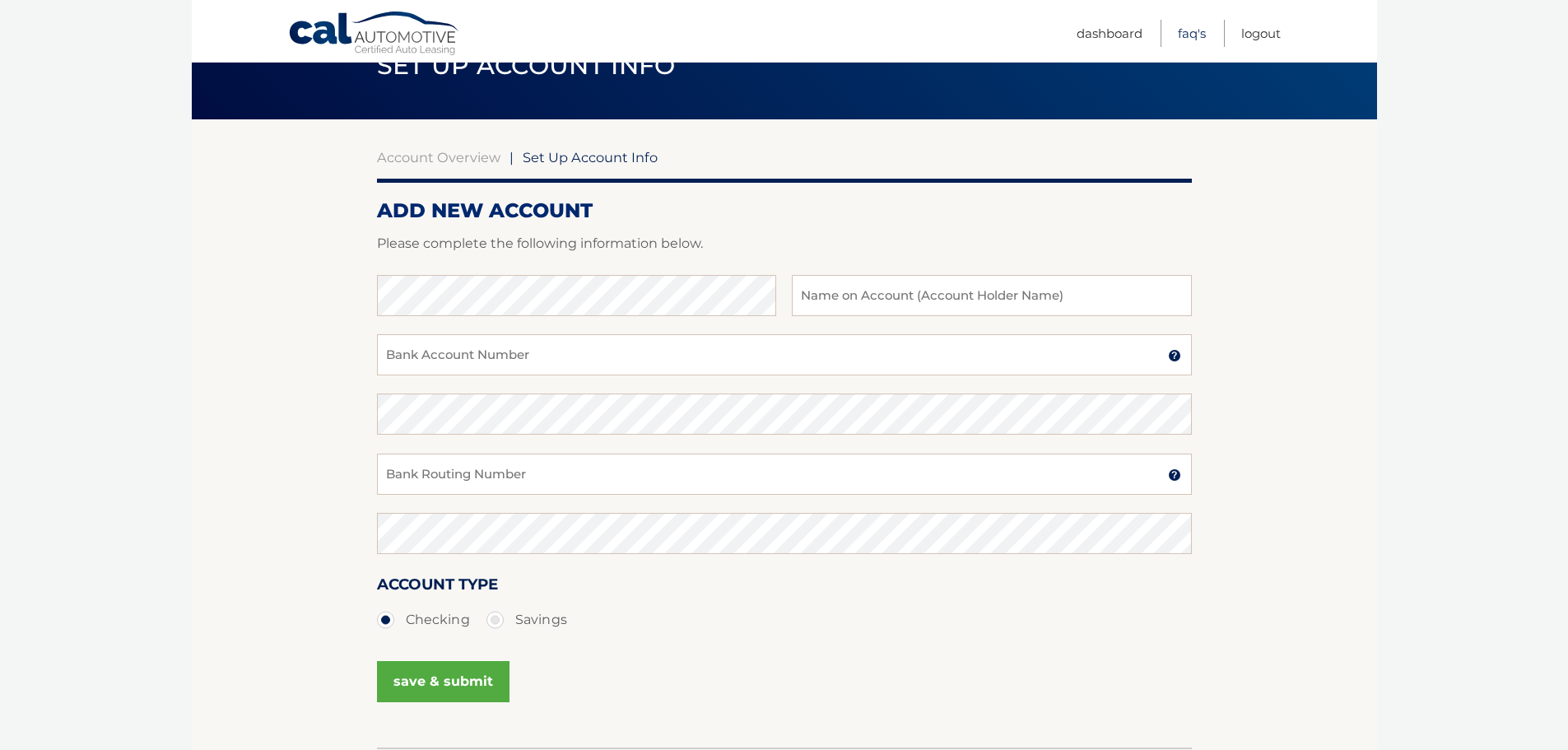
click at [1181, 43] on link "FAQ's" at bounding box center [1192, 34] width 28 height 28
